Goal: Find specific page/section: Find specific page/section

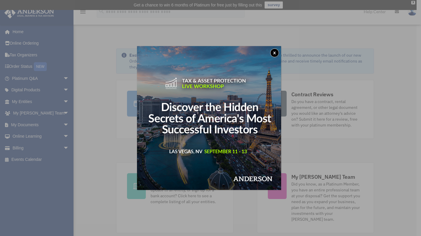
click at [279, 51] on button "x" at bounding box center [274, 53] width 9 height 9
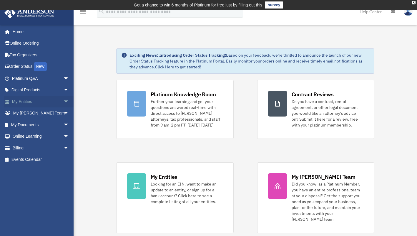
click at [29, 100] on link "My Entities arrow_drop_down" at bounding box center [41, 102] width 74 height 12
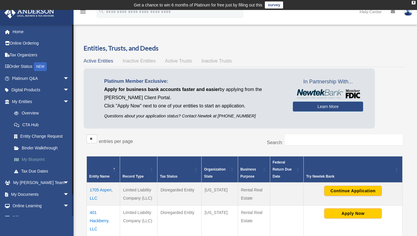
click at [22, 161] on link "My Blueprint" at bounding box center [43, 160] width 70 height 12
